Goal: Check status: Check status

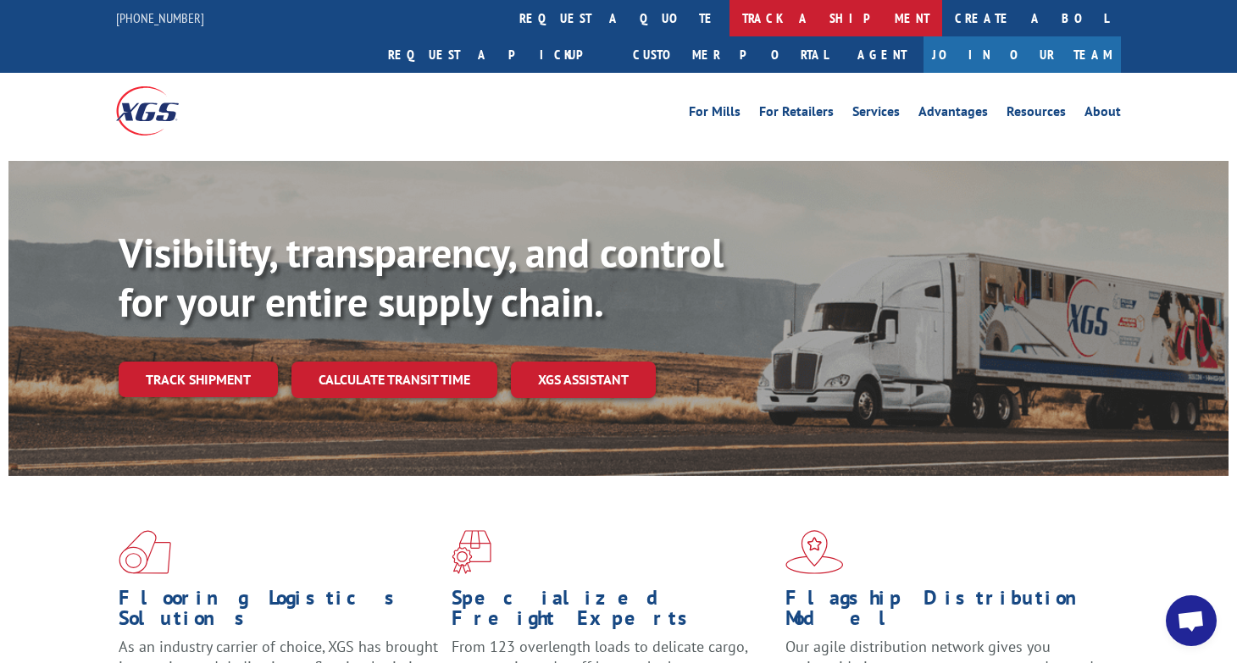
click at [729, 19] on link "track a shipment" at bounding box center [835, 18] width 213 height 36
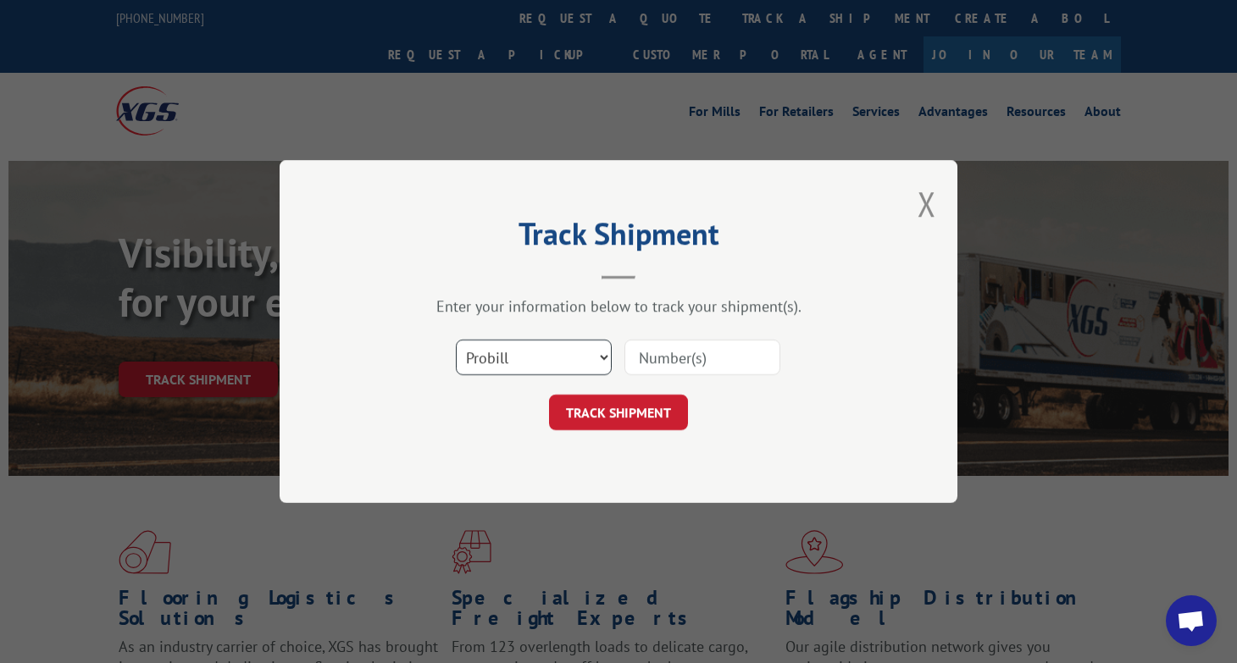
click at [541, 373] on select "Select category... Probill BOL PO" at bounding box center [534, 358] width 156 height 36
select select "po"
click at [456, 340] on select "Select category... Probill BOL PO" at bounding box center [534, 358] width 156 height 36
click at [678, 350] on input at bounding box center [702, 358] width 156 height 36
type input "cg501542"
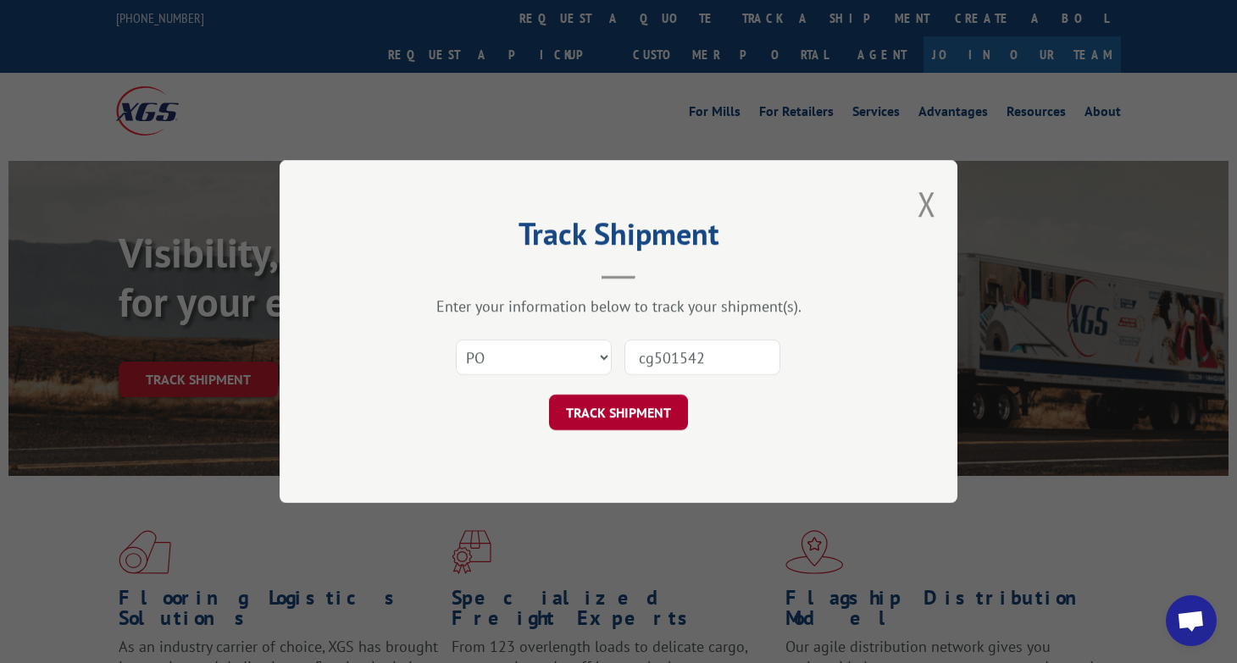
click at [653, 413] on button "TRACK SHIPMENT" at bounding box center [618, 413] width 139 height 36
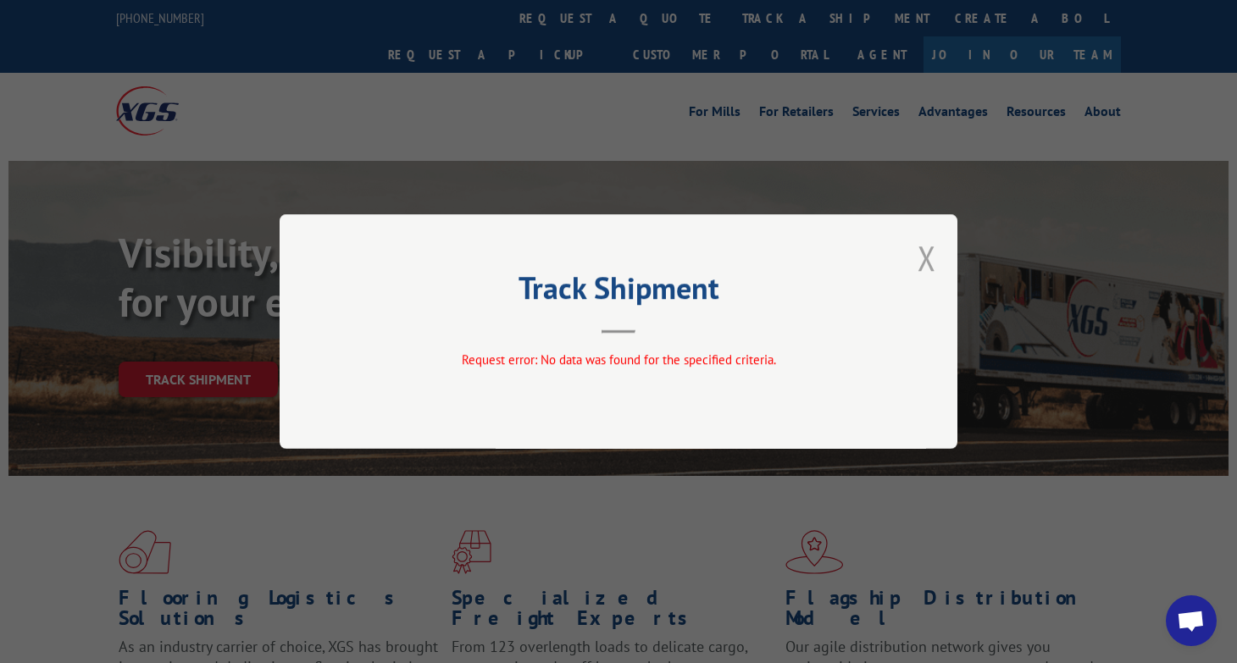
click at [926, 266] on button "Close modal" at bounding box center [926, 257] width 19 height 45
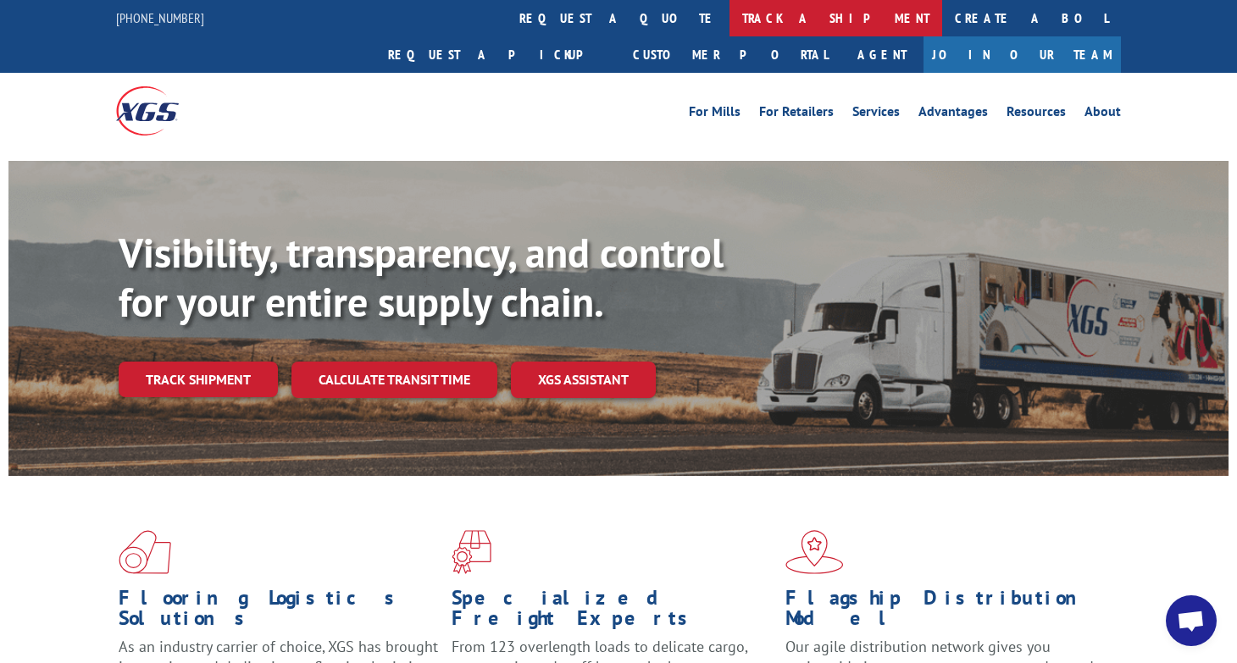
click at [729, 14] on link "track a shipment" at bounding box center [835, 18] width 213 height 36
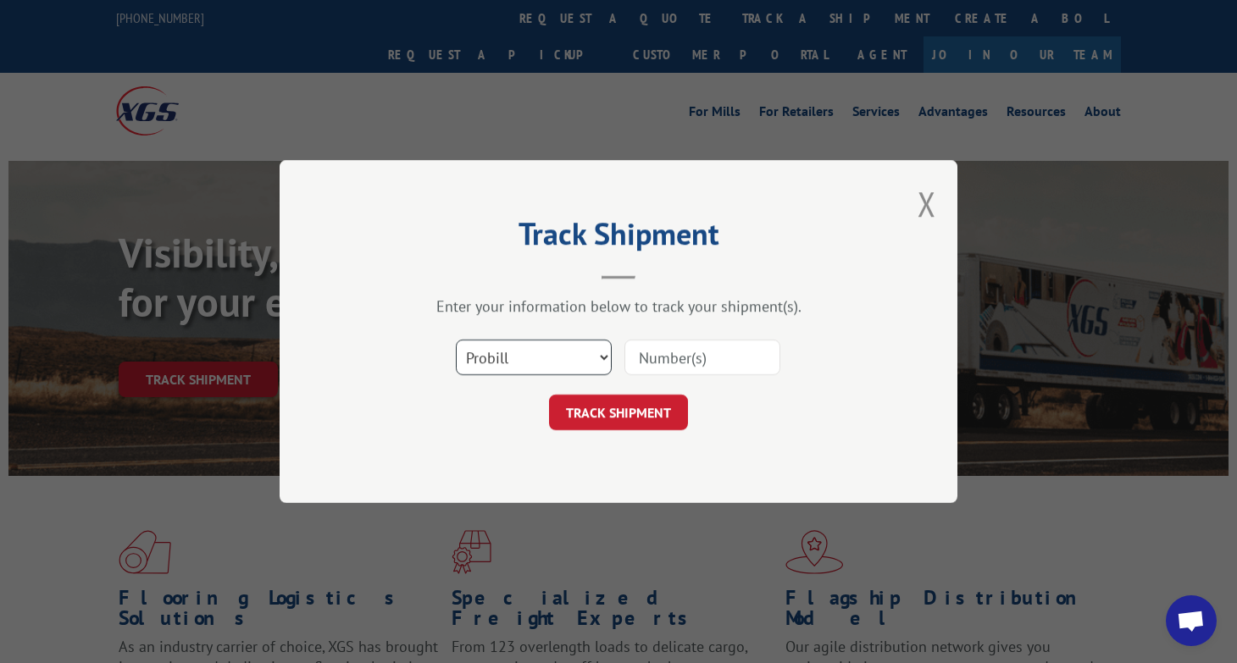
click at [525, 367] on select "Select category... Probill BOL PO" at bounding box center [534, 358] width 156 height 36
select select "bol"
click at [456, 340] on select "Select category... Probill BOL PO" at bounding box center [534, 358] width 156 height 36
click at [660, 359] on input at bounding box center [702, 358] width 156 height 36
type input "11577"
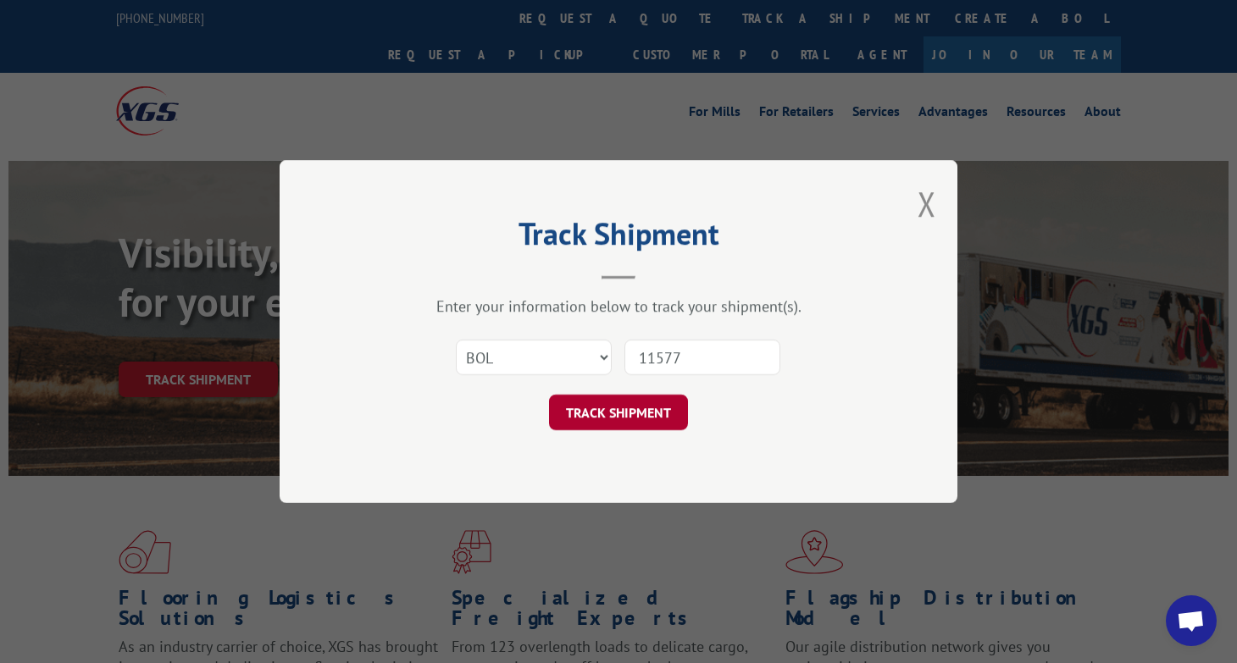
click at [633, 405] on button "TRACK SHIPMENT" at bounding box center [618, 413] width 139 height 36
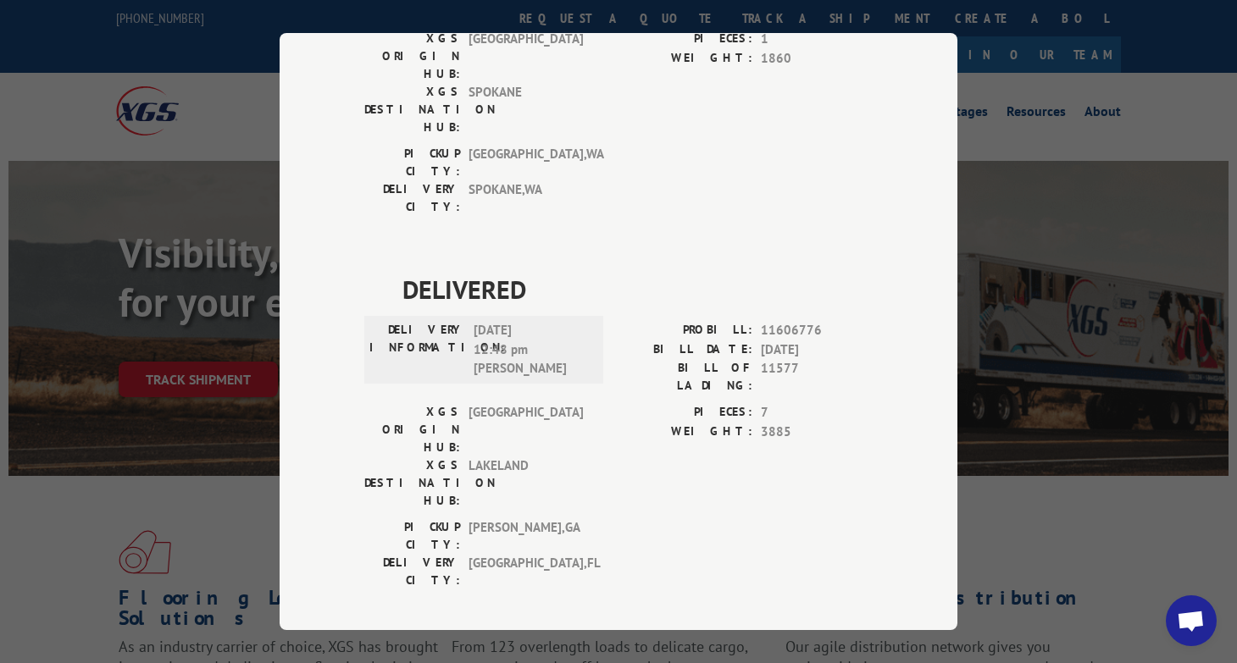
scroll to position [596, 0]
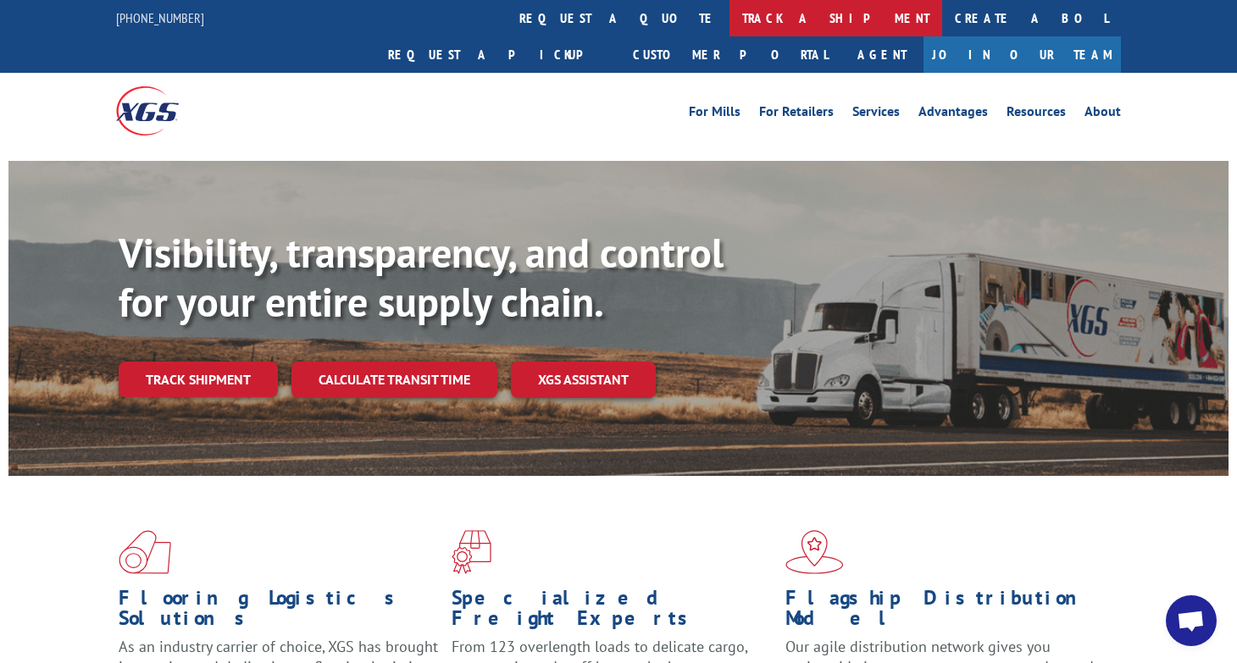
click at [729, 24] on link "track a shipment" at bounding box center [835, 18] width 213 height 36
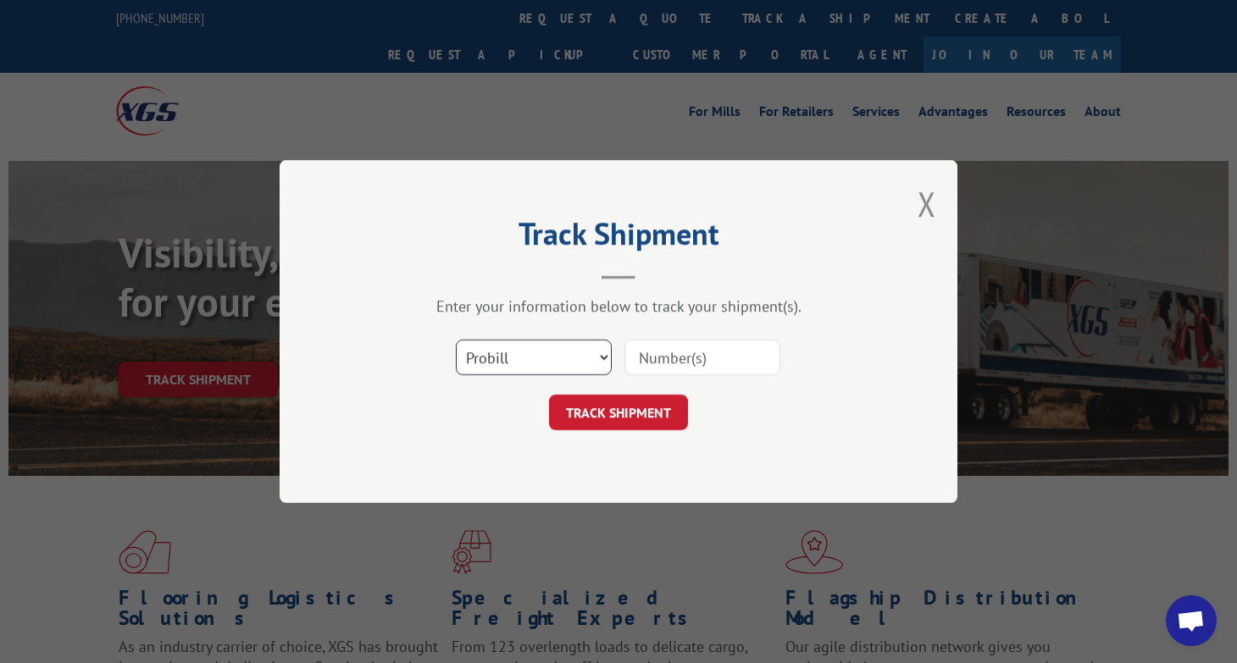
click at [523, 364] on select "Select category... Probill BOL PO" at bounding box center [534, 358] width 156 height 36
select select "po"
click at [456, 340] on select "Select category... Probill BOL PO" at bounding box center [534, 358] width 156 height 36
click at [706, 346] on input at bounding box center [702, 358] width 156 height 36
type input "cg501323"
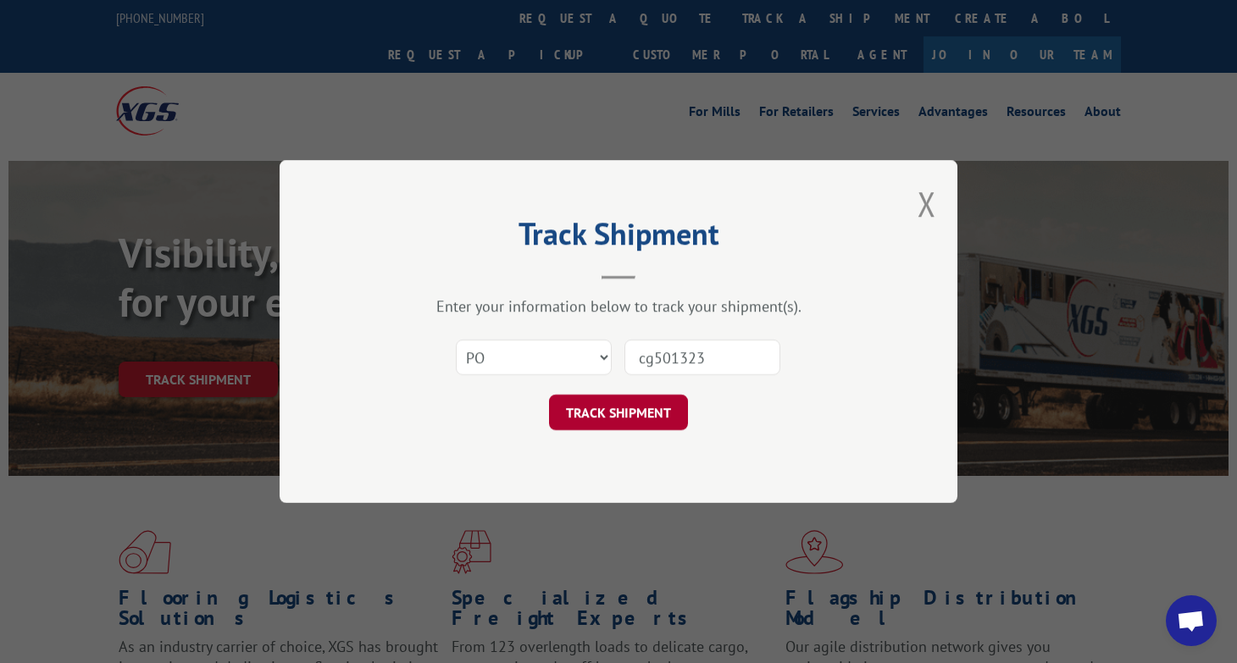
click at [557, 412] on button "TRACK SHIPMENT" at bounding box center [618, 413] width 139 height 36
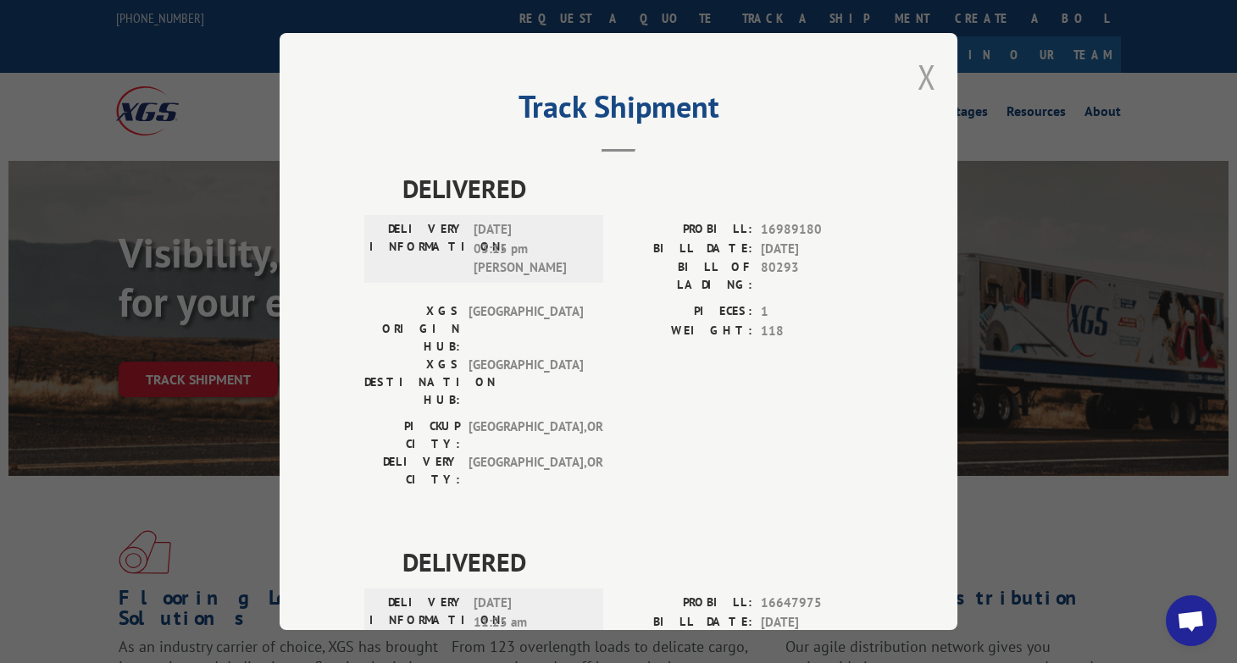
click at [923, 69] on button "Close modal" at bounding box center [926, 76] width 19 height 45
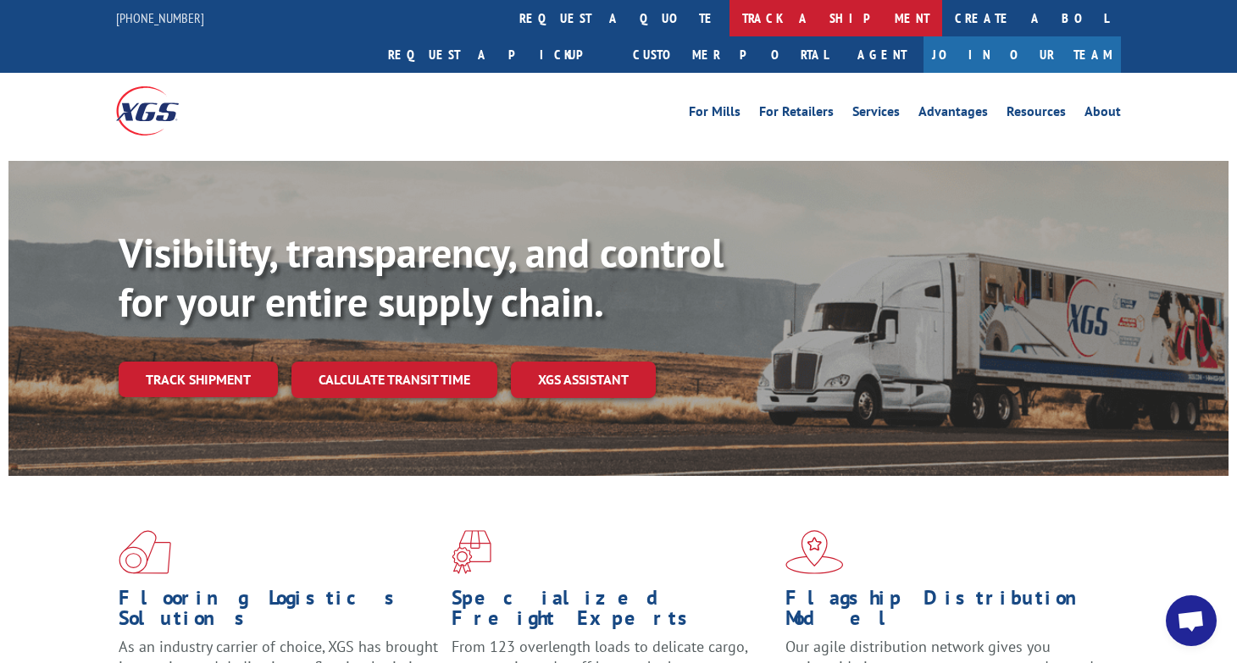
click at [729, 28] on link "track a shipment" at bounding box center [835, 18] width 213 height 36
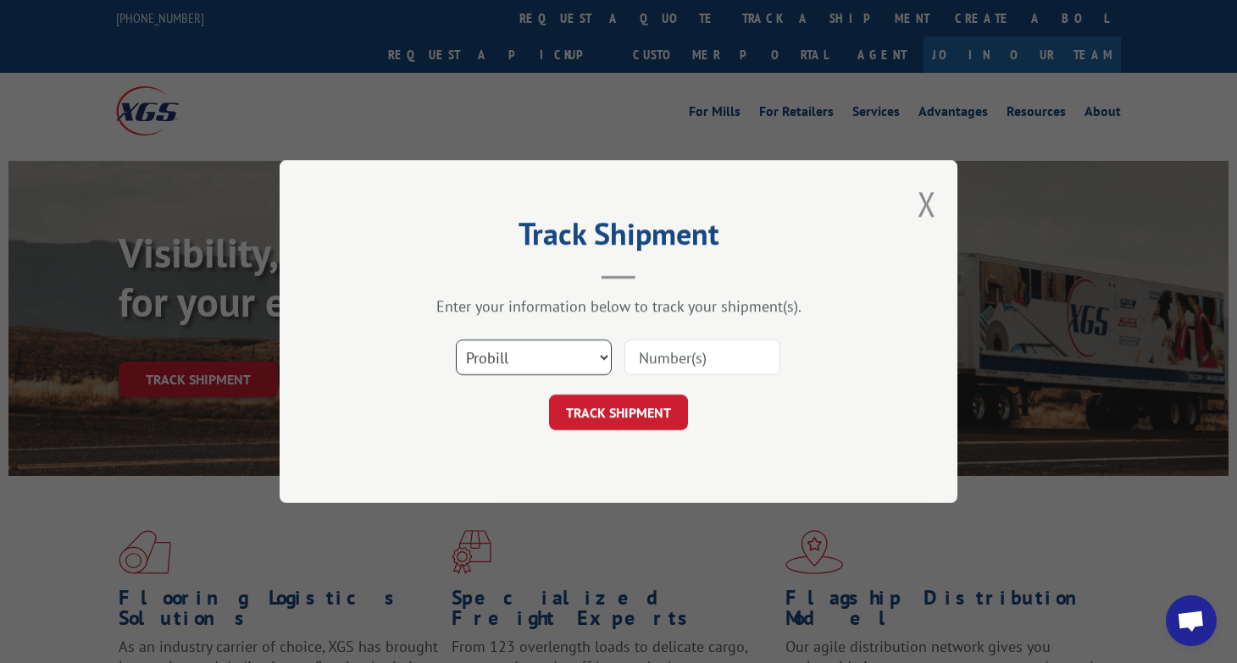
click at [567, 371] on select "Select category... Probill BOL PO" at bounding box center [534, 358] width 156 height 36
click at [456, 340] on select "Select category... Probill BOL PO" at bounding box center [534, 358] width 156 height 36
click at [506, 456] on div "Track Shipment Enter your information below to track your shipment(s). Select c…" at bounding box center [618, 331] width 678 height 343
click at [508, 379] on div "Select category... Probill BOL PO" at bounding box center [618, 357] width 508 height 56
click at [510, 375] on select "Select category... Probill BOL PO" at bounding box center [534, 358] width 156 height 36
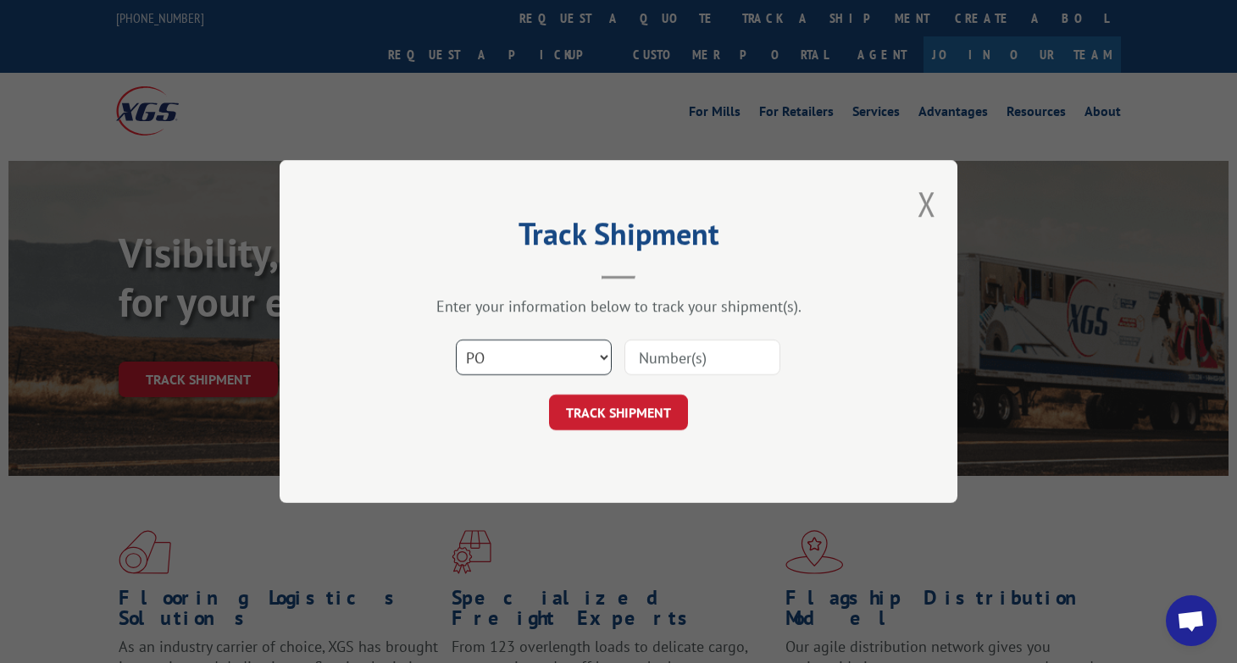
select select "bol"
click at [456, 340] on select "Select category... Probill BOL PO" at bounding box center [534, 358] width 156 height 36
click at [700, 351] on input at bounding box center [702, 358] width 156 height 36
type input "11513"
click at [638, 418] on button "TRACK SHIPMENT" at bounding box center [618, 413] width 139 height 36
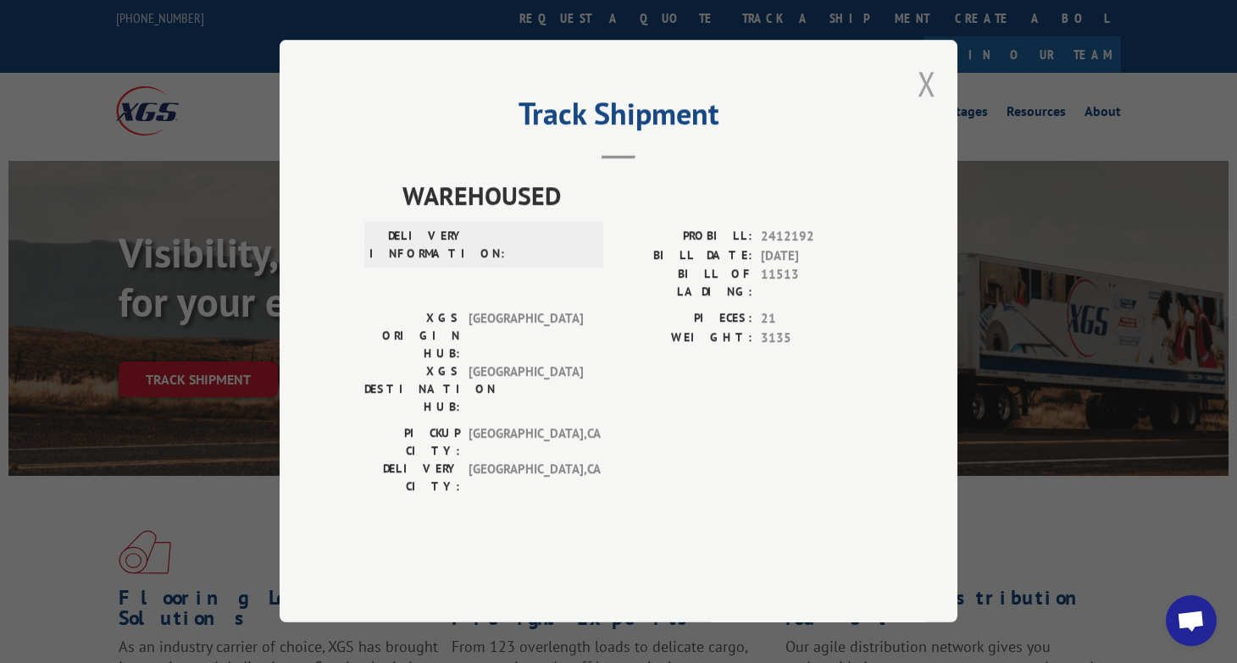
click at [932, 106] on button "Close modal" at bounding box center [926, 83] width 19 height 45
